Goal: Information Seeking & Learning: Learn about a topic

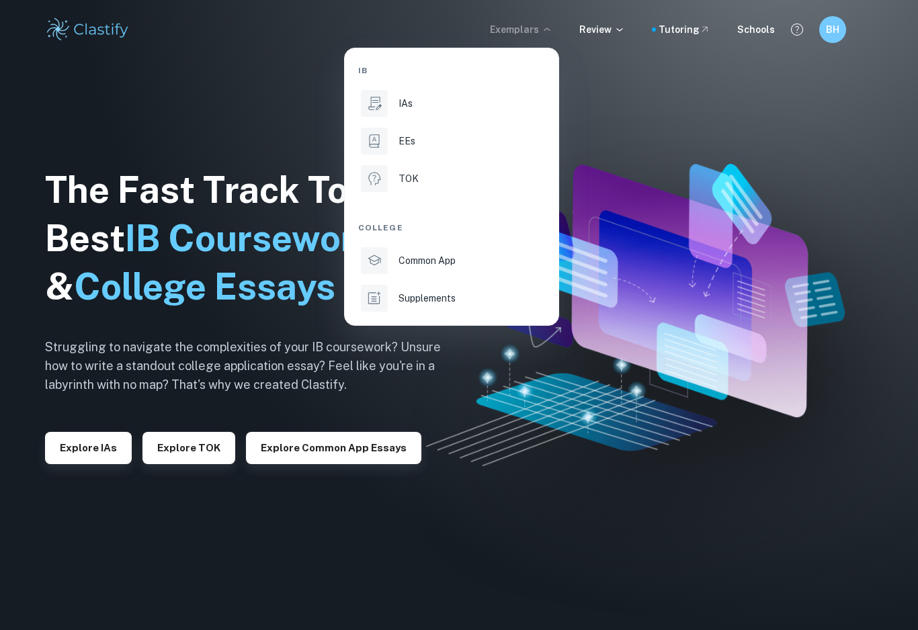
click at [410, 95] on li "IAs" at bounding box center [451, 103] width 187 height 32
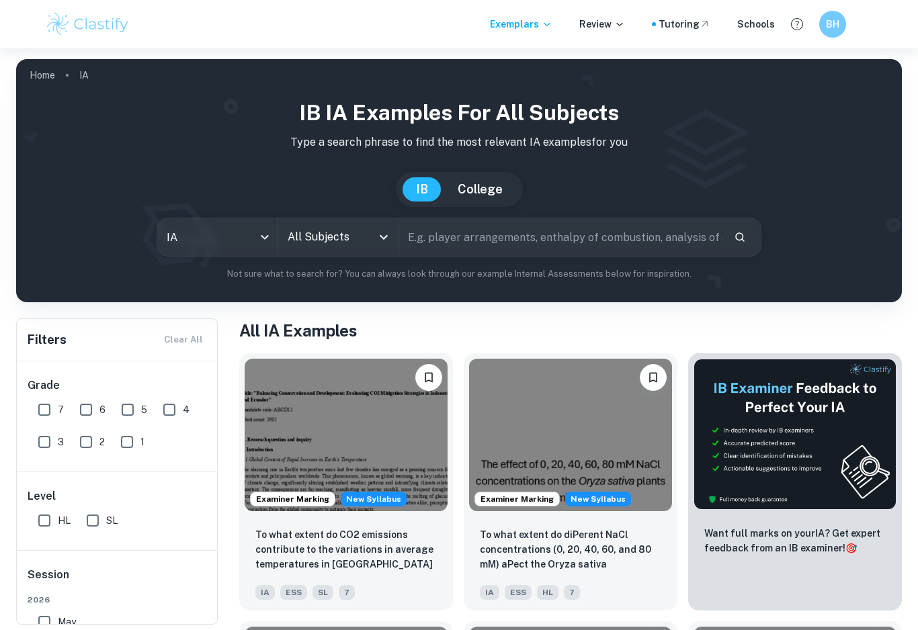
click at [346, 221] on div "All Subjects" at bounding box center [338, 237] width 120 height 38
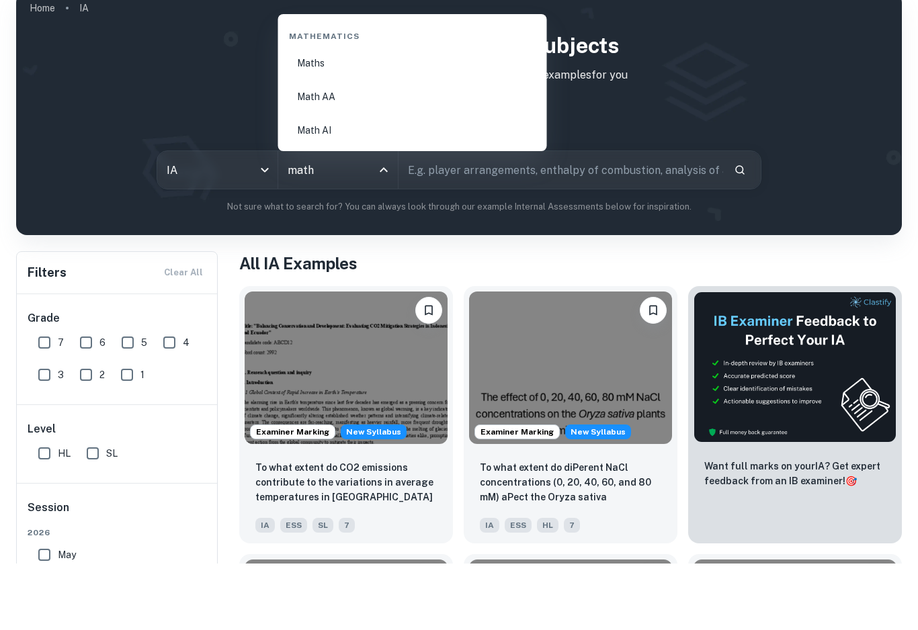
click at [391, 149] on li "Math AA" at bounding box center [413, 164] width 258 height 31
type input "Math AA"
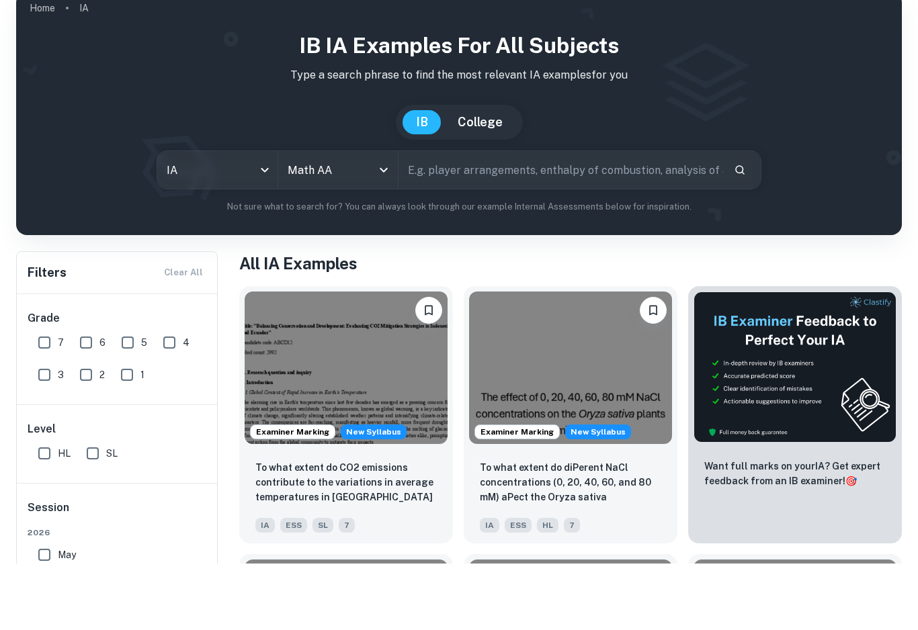
scroll to position [67, 0]
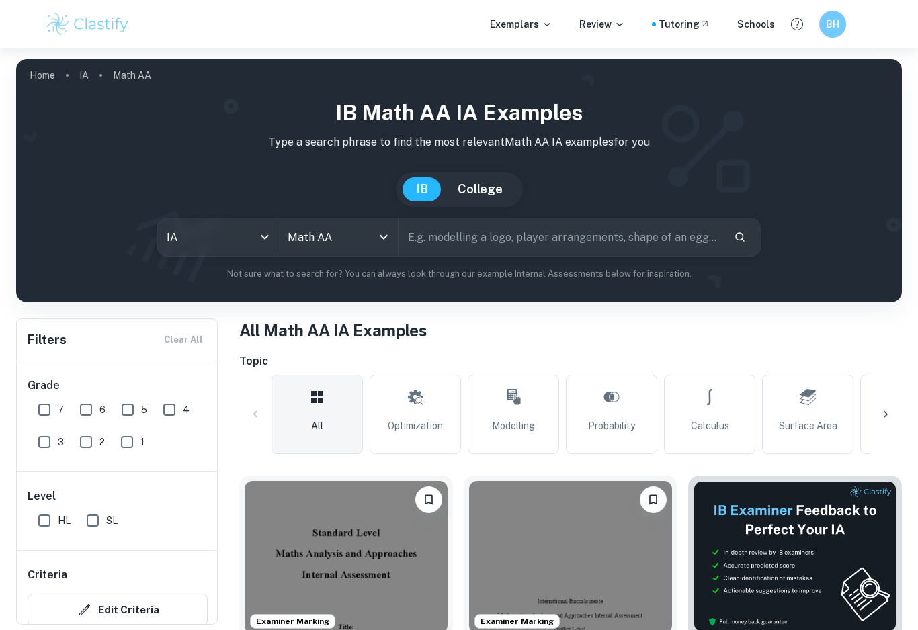
click at [46, 407] on input "7" at bounding box center [44, 410] width 27 height 27
checkbox input "true"
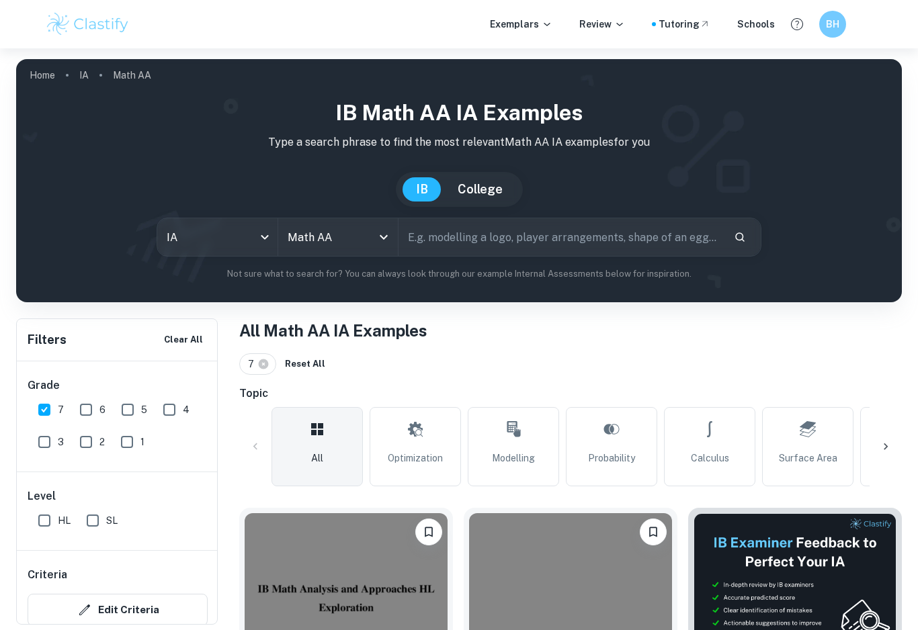
click at [97, 520] on input "SL" at bounding box center [92, 520] width 27 height 27
checkbox input "true"
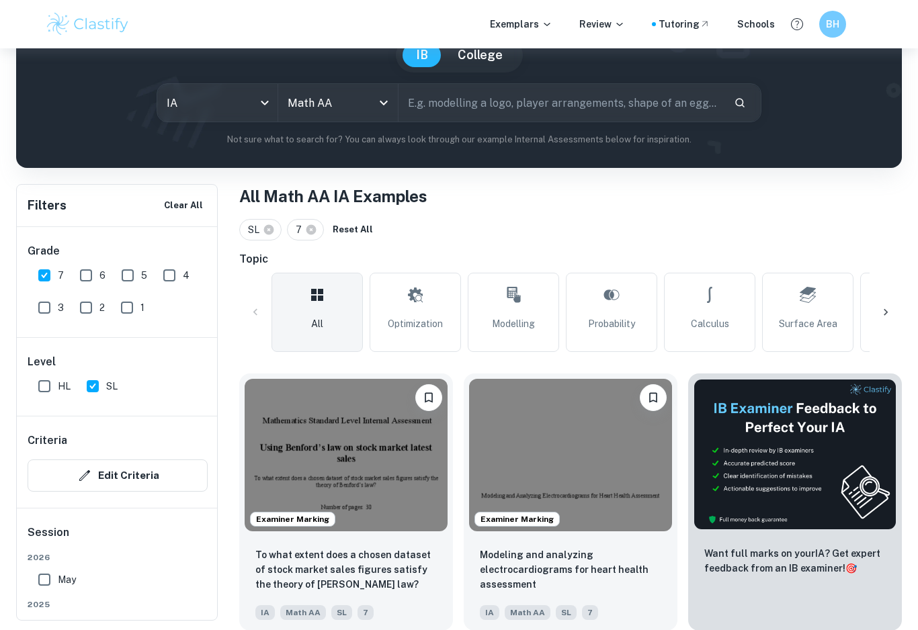
scroll to position [135, 0]
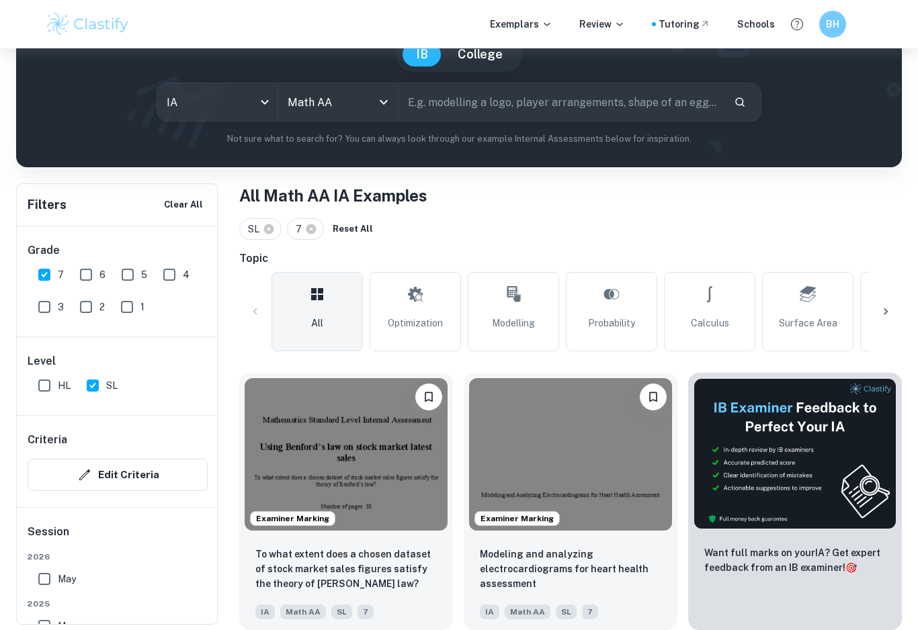
click at [595, 568] on p "Modeling and analyzing electrocardiograms for heart health assessment" at bounding box center [570, 569] width 181 height 44
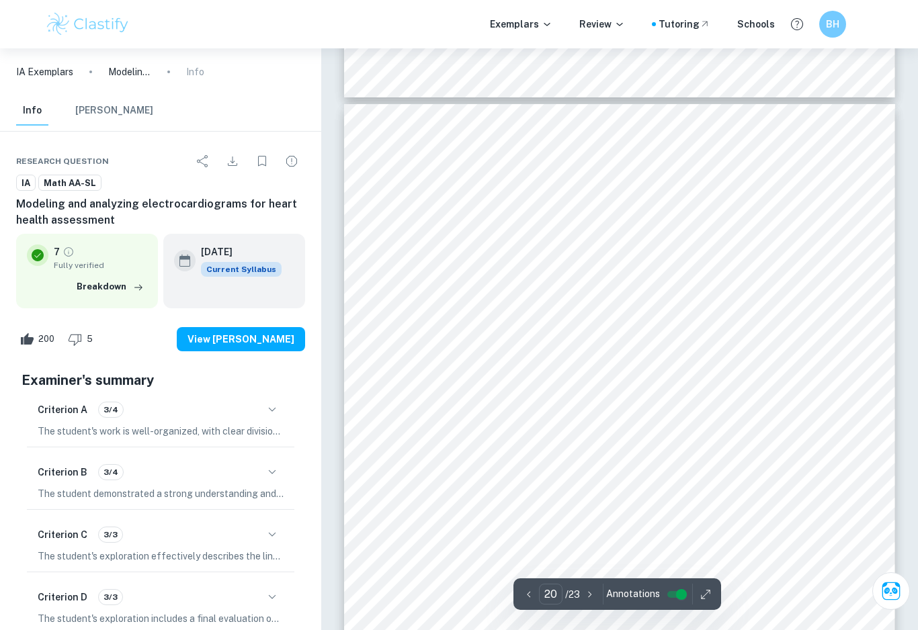
scroll to position [14972, 0]
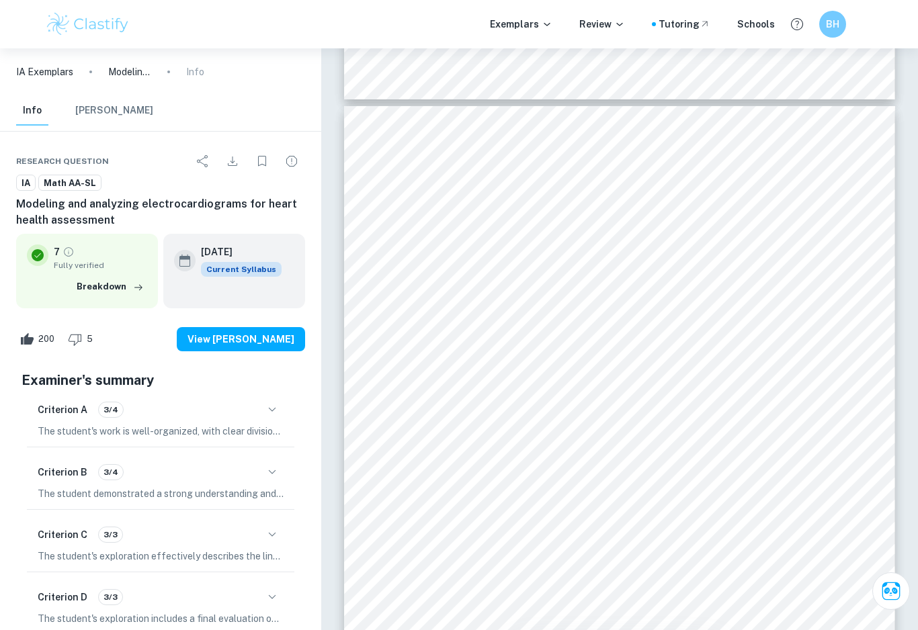
click at [597, 286] on div "Evaluation: In order to determine the efficacy of this model and to draw a conc…" at bounding box center [619, 496] width 551 height 780
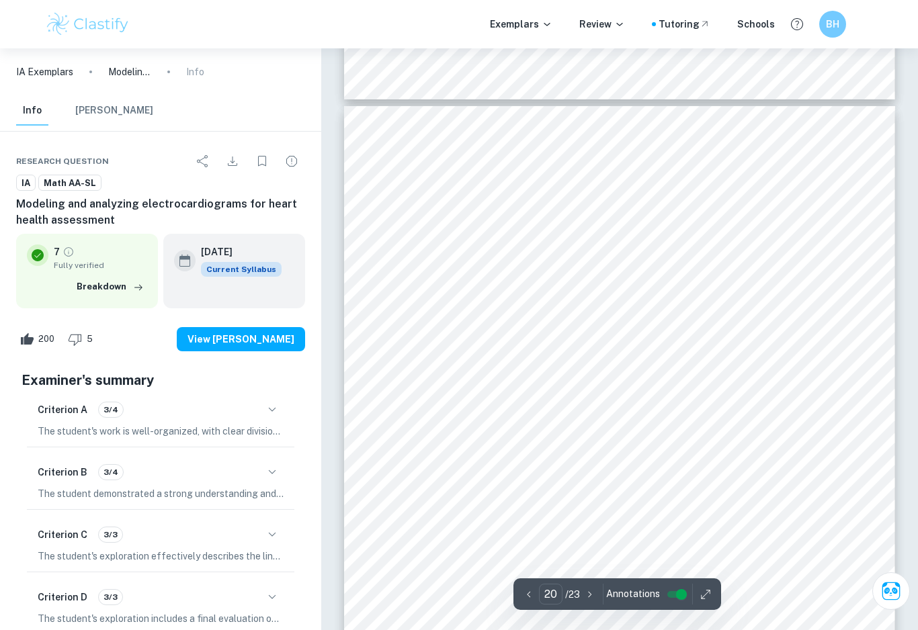
click at [612, 269] on div "Evaluation: In order to determine the efficacy of this model and to draw a conc…" at bounding box center [619, 496] width 551 height 780
click at [611, 269] on div "Evaluation: In order to determine the efficacy of this model and to draw a conc…" at bounding box center [619, 496] width 551 height 780
click at [487, 284] on div "Evaluation: In order to determine the efficacy of this model and to draw a conc…" at bounding box center [619, 496] width 551 height 780
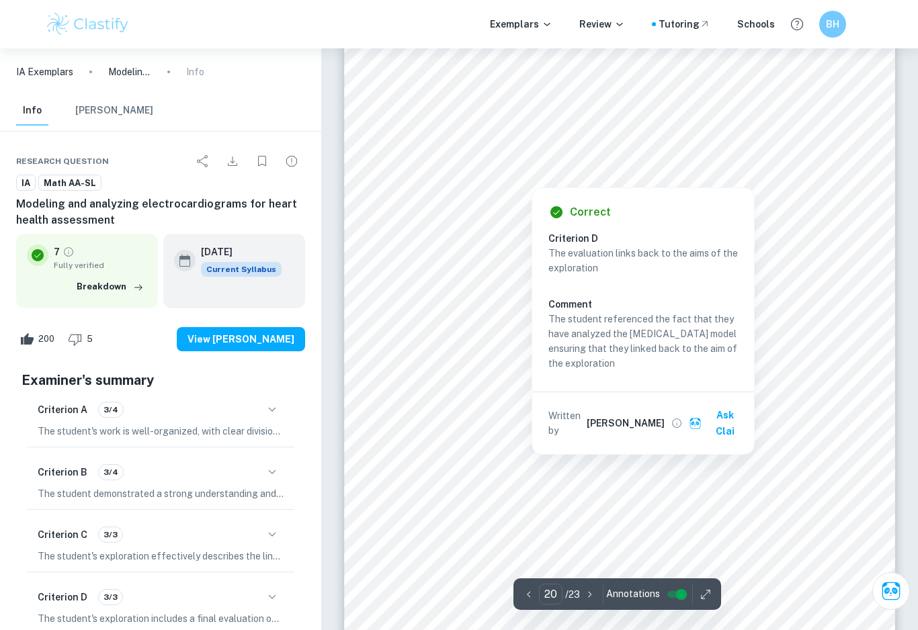
scroll to position [15017, 0]
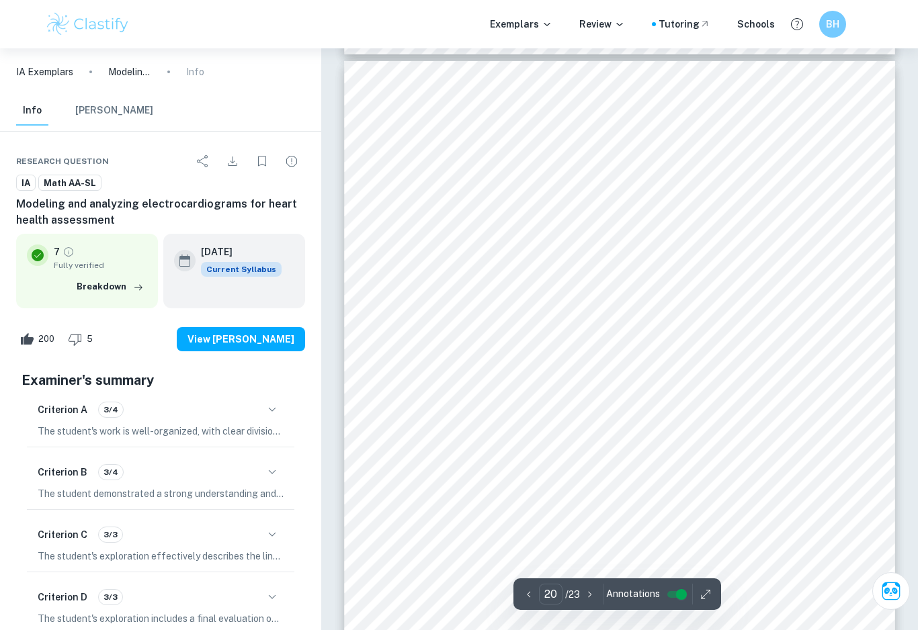
click at [388, 271] on div "Evaluation: In order to determine the efficacy of this model and to draw a conc…" at bounding box center [619, 451] width 551 height 780
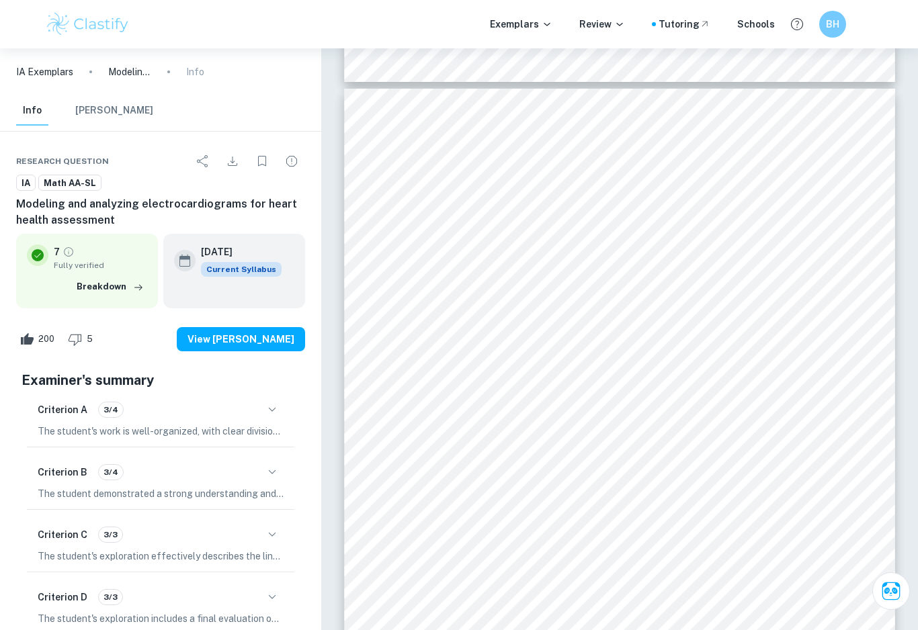
scroll to position [14980, 0]
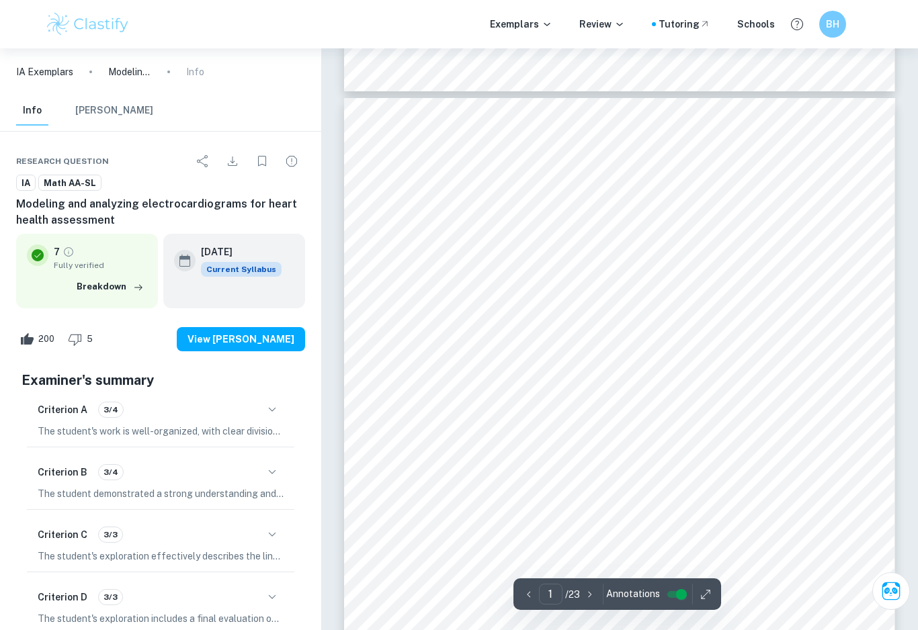
type input "20"
